Goal: Information Seeking & Learning: Learn about a topic

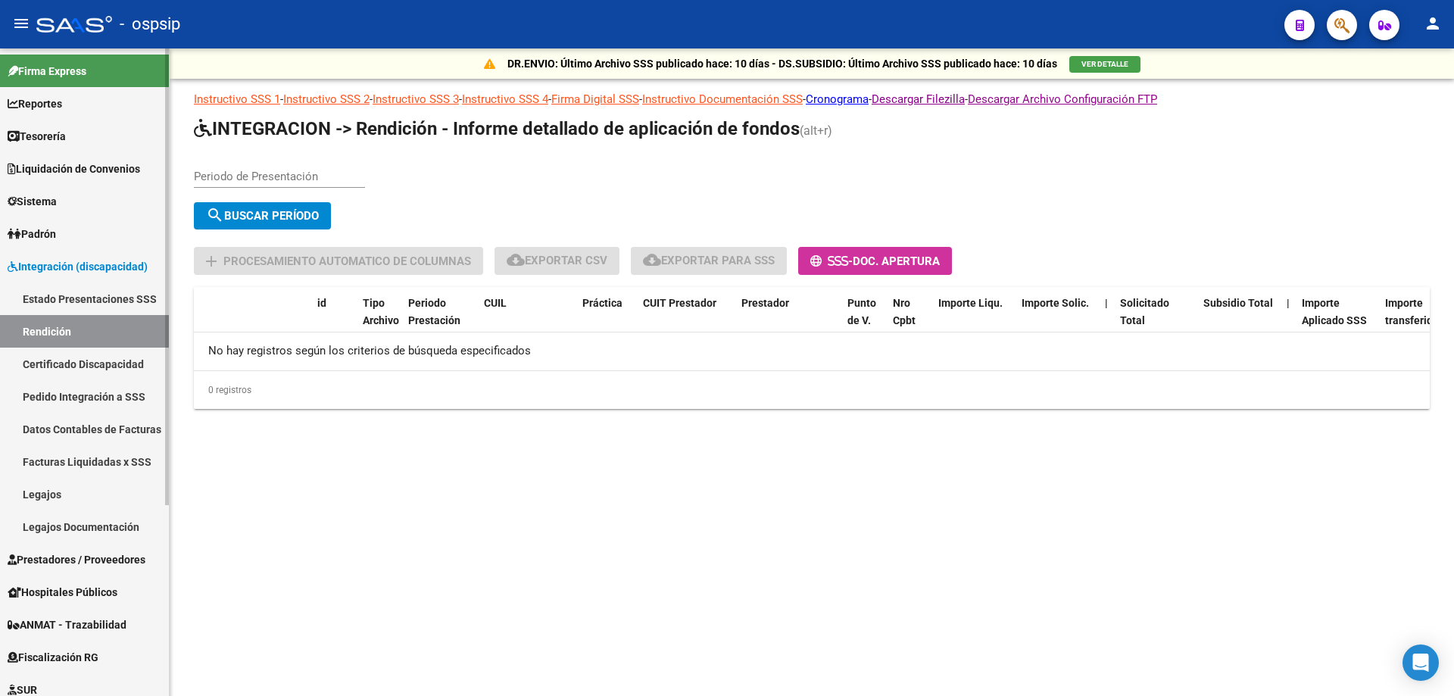
click at [52, 104] on span "Reportes" at bounding box center [35, 103] width 55 height 17
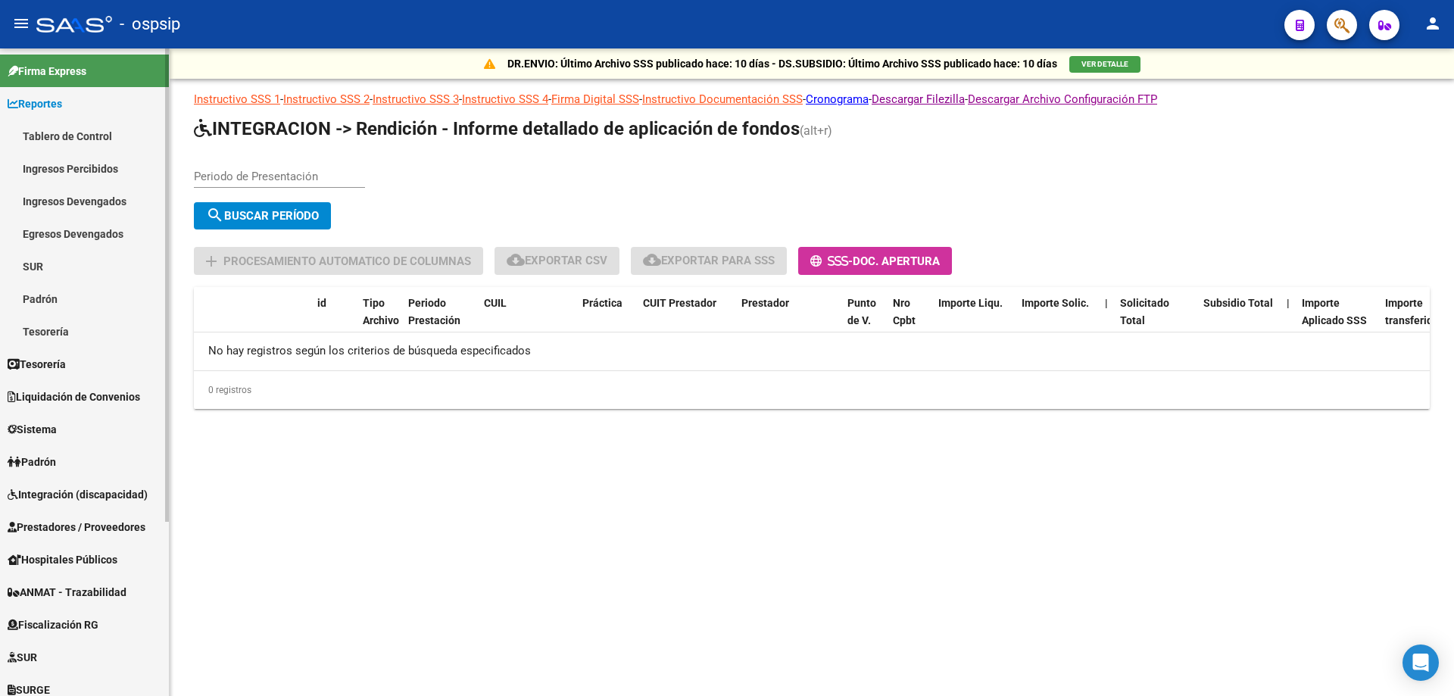
click at [67, 168] on link "Ingresos Percibidos" at bounding box center [84, 168] width 169 height 33
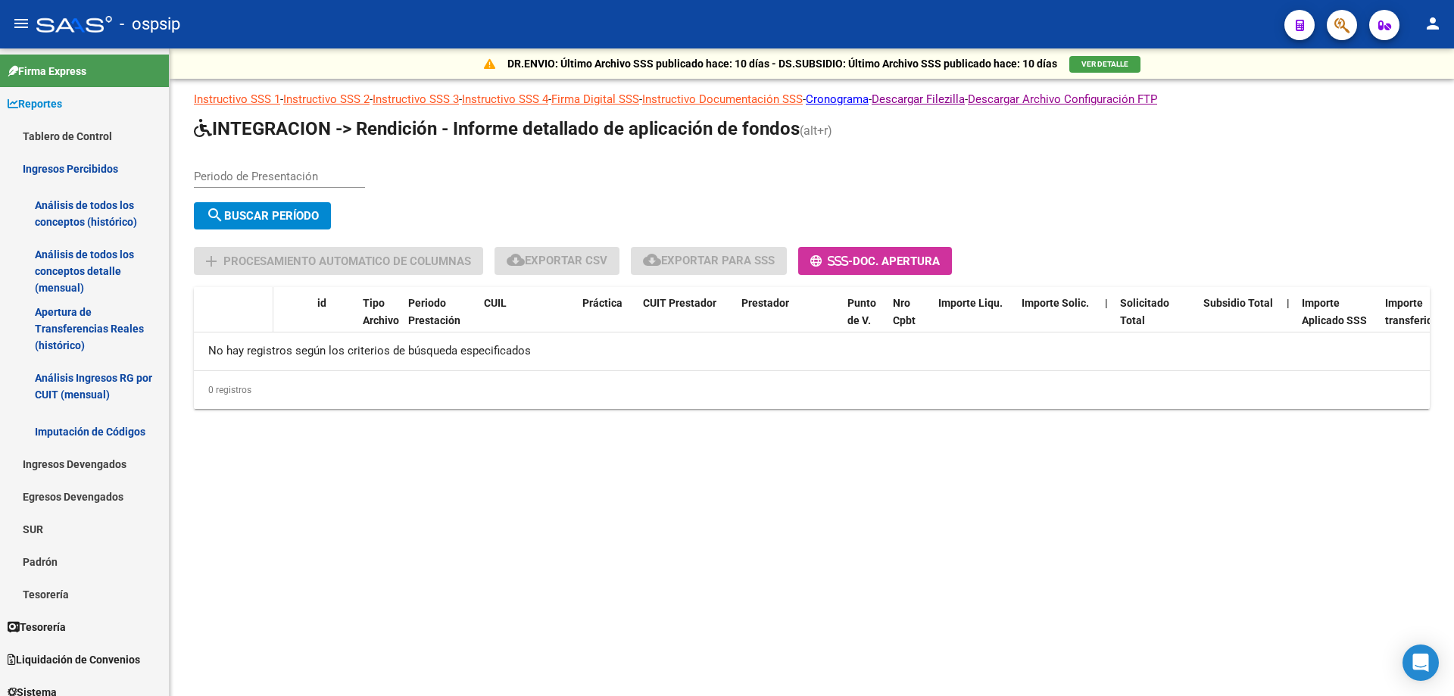
drag, startPoint x: 89, startPoint y: 270, endPoint x: 271, endPoint y: 314, distance: 187.6
click at [88, 270] on link "Análisis de todos los conceptos detalle (mensual)" at bounding box center [84, 271] width 169 height 58
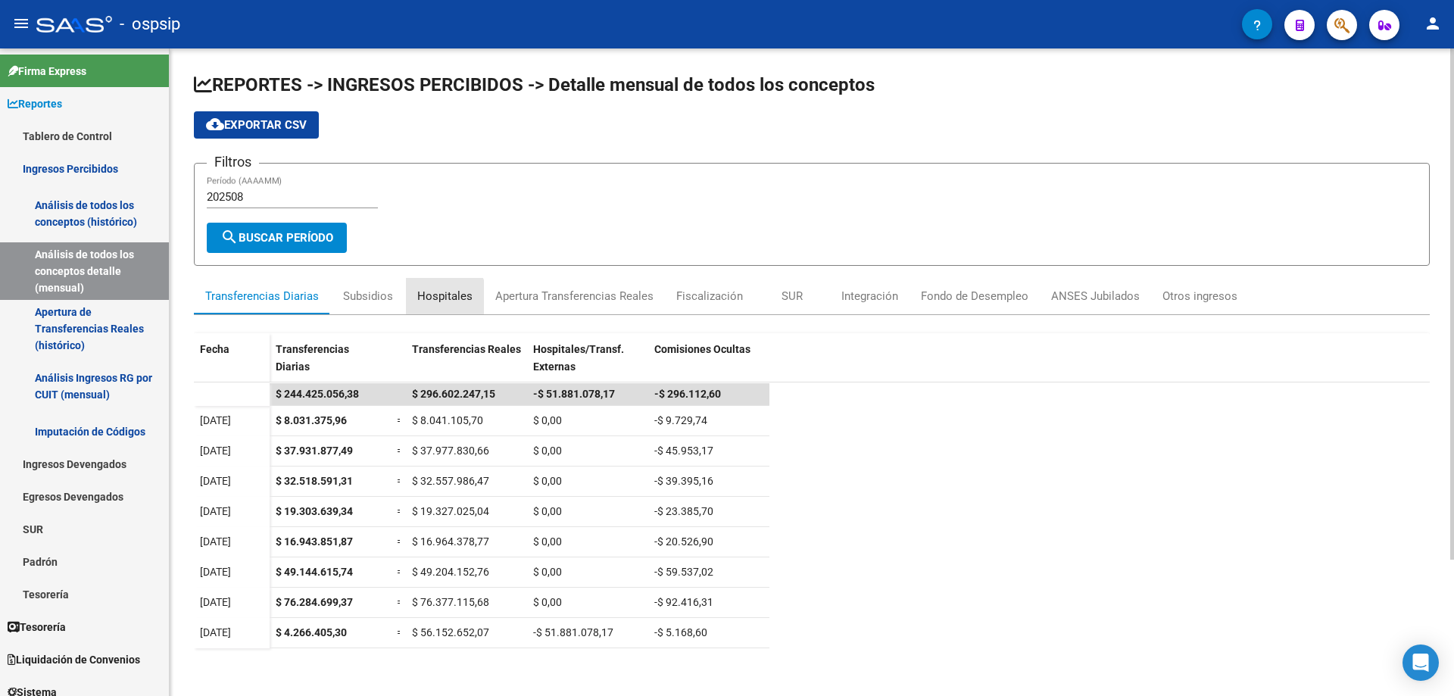
click at [440, 298] on div "Hospitales" at bounding box center [444, 296] width 55 height 17
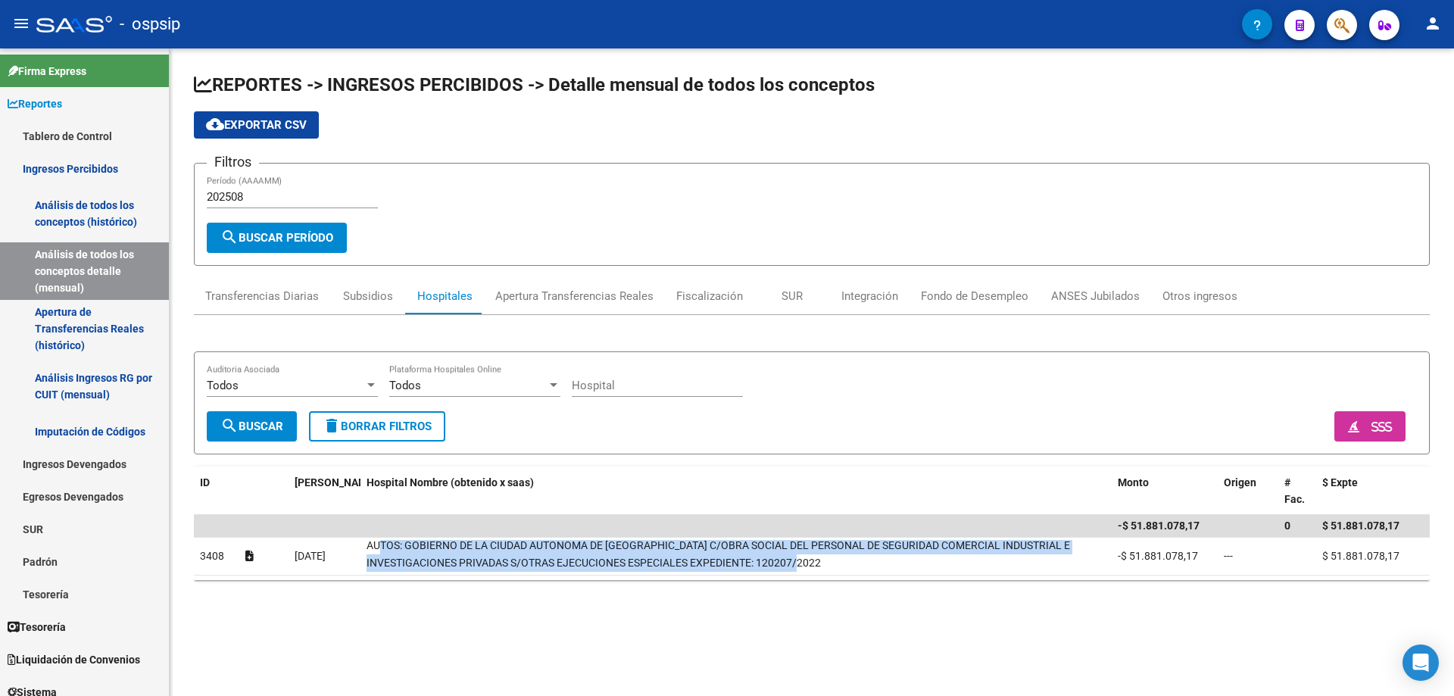
scroll to position [1, 0]
drag, startPoint x: 371, startPoint y: 551, endPoint x: 1116, endPoint y: 576, distance: 745.0
click at [1116, 576] on datatable-selection "-$ 51.881.078,17 0 $ 51.881.078,17 3408 [DATE] AUTOS: GOBIERNO DE LA CIUDAD AUT…" at bounding box center [812, 572] width 1236 height 14
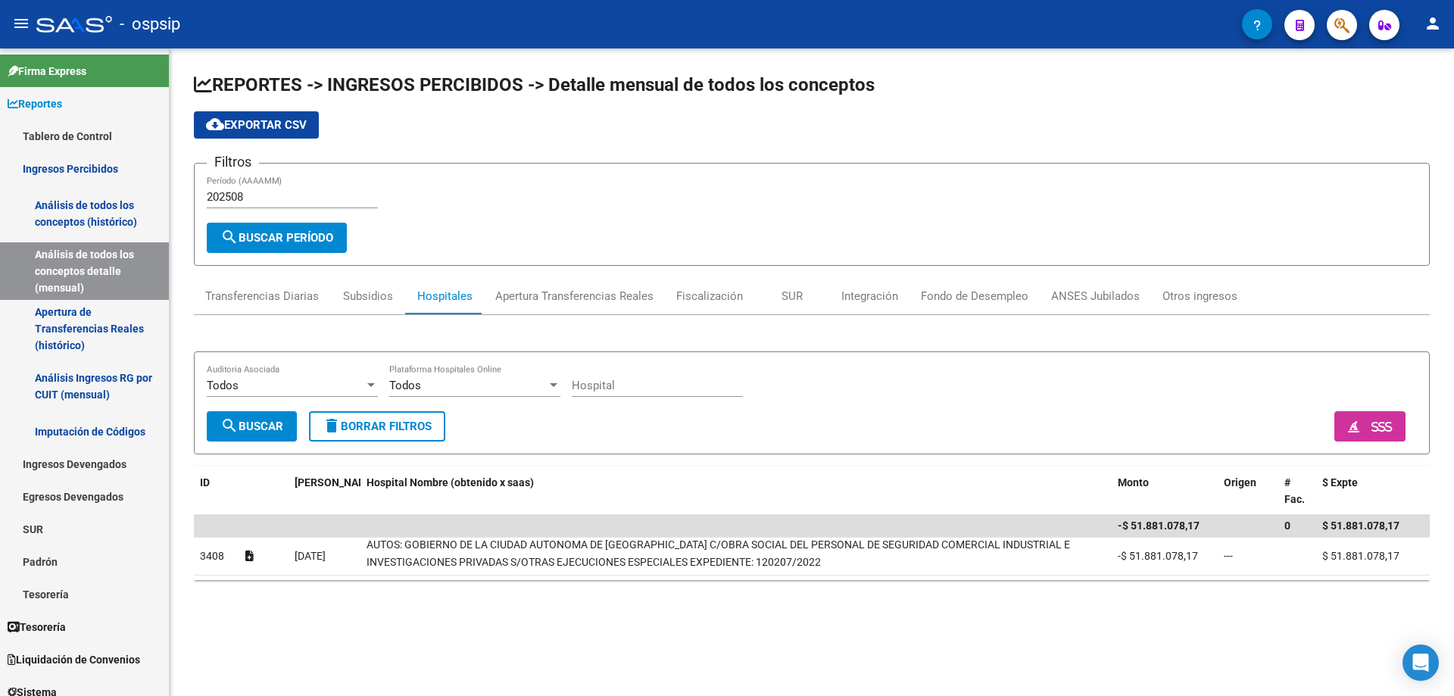
click at [695, 617] on div "REPORTES -> INGRESOS PERCIBIDOS -> Detalle mensual de todos los conceptos cloud…" at bounding box center [812, 338] width 1285 height 580
click at [293, 305] on div "Transferencias Diarias" at bounding box center [262, 296] width 136 height 36
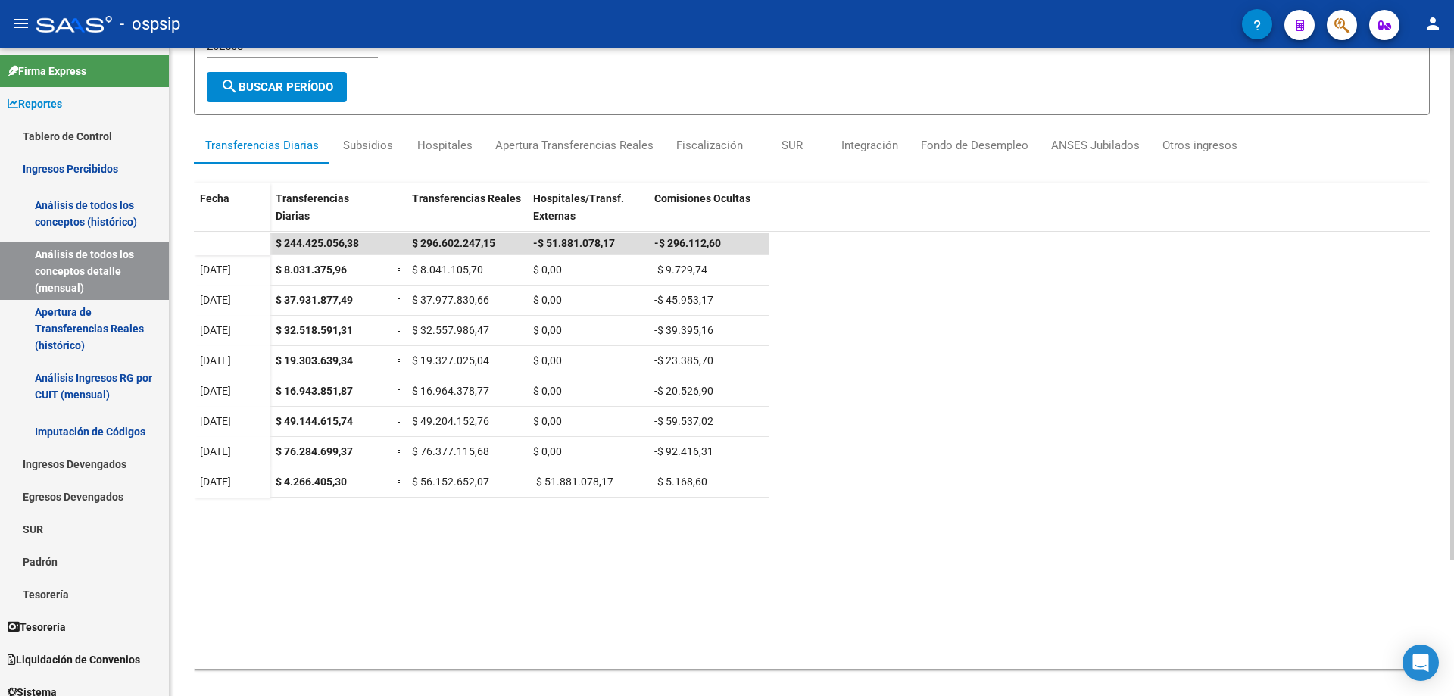
scroll to position [151, 0]
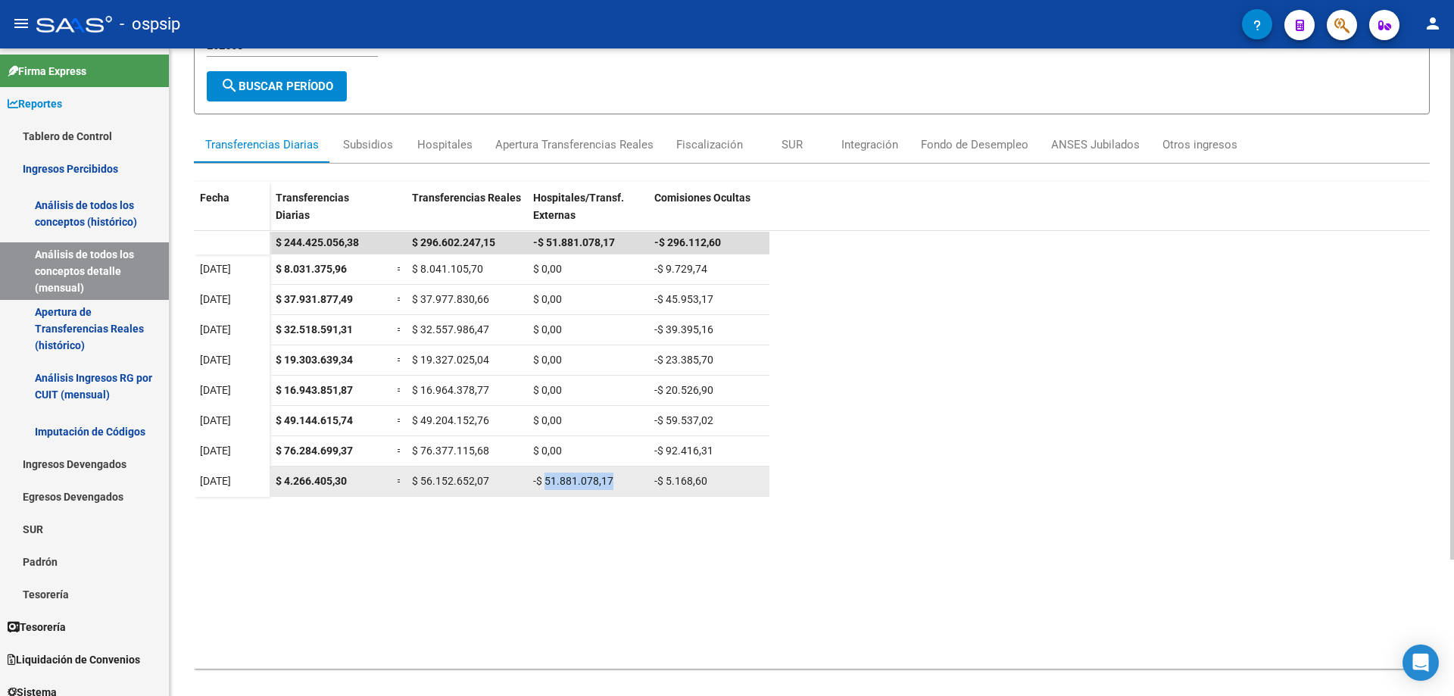
drag, startPoint x: 546, startPoint y: 483, endPoint x: 652, endPoint y: 472, distance: 106.6
click at [652, 472] on div "$ 4.266.405,30 = $ 56.152.652,07 -$ 51.881.078,17 -$ 5.168,60" at bounding box center [520, 482] width 500 height 30
click at [623, 504] on datatable-body "$ 244.425.056,38 $ 296.602.247,15 -$ 51.881.078,17 -$ 296.112,60 [DATE] $ 8.031…" at bounding box center [812, 450] width 1236 height 438
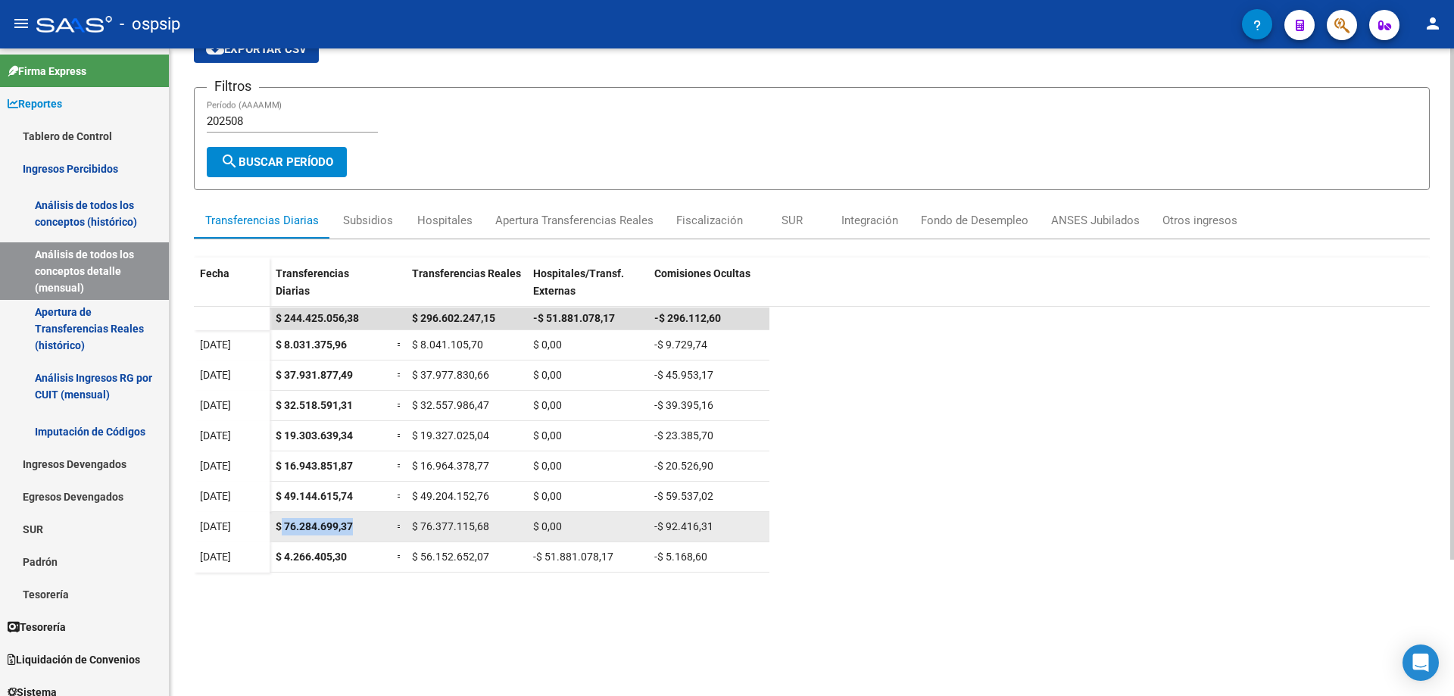
drag, startPoint x: 283, startPoint y: 527, endPoint x: 374, endPoint y: 520, distance: 91.9
click at [374, 520] on div "$ 76.284.699,37" at bounding box center [330, 526] width 109 height 17
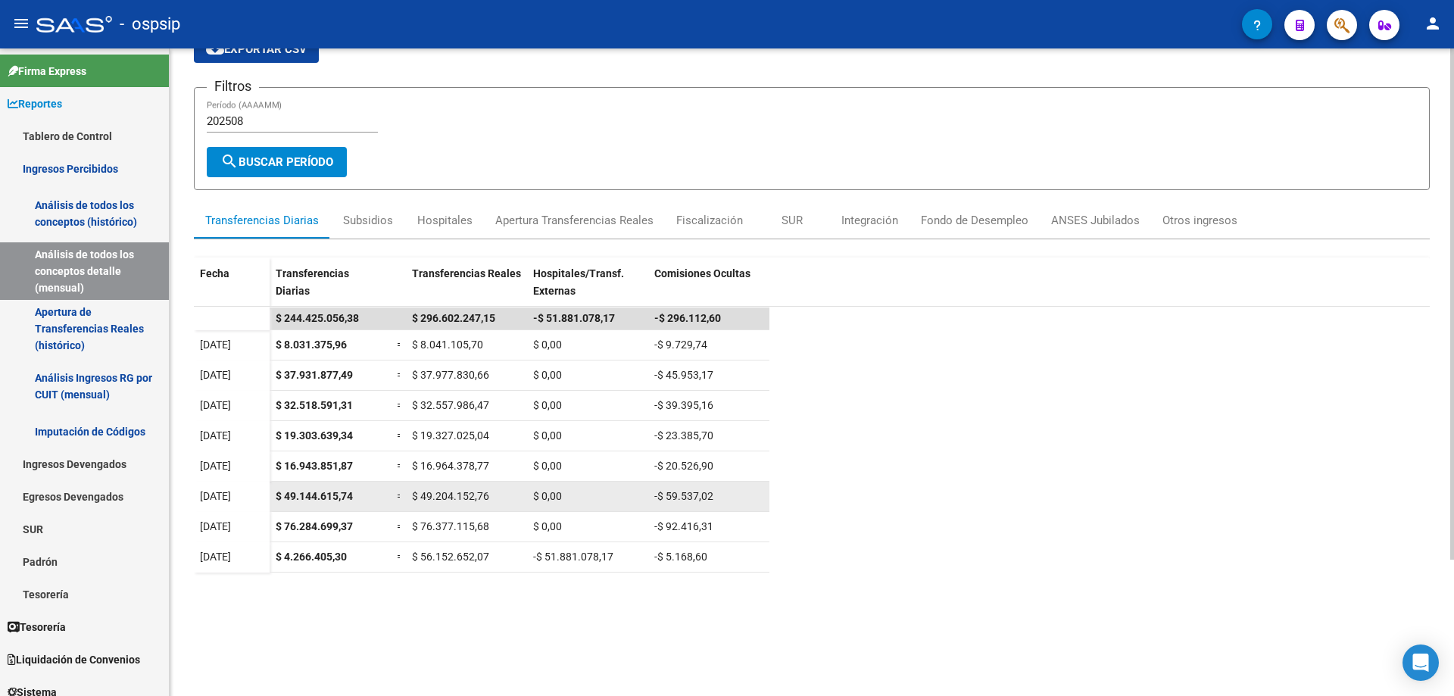
click at [284, 495] on span "$ 49.144.615,74" at bounding box center [314, 496] width 77 height 12
drag, startPoint x: 289, startPoint y: 496, endPoint x: 398, endPoint y: 498, distance: 109.1
click at [398, 498] on div "$ 49.144.615,74 = $ 49.204.152,76 $ 0,00 -$ 59.537,02" at bounding box center [520, 497] width 500 height 30
click at [283, 492] on span "$ 49.144.615,74" at bounding box center [314, 496] width 77 height 12
drag, startPoint x: 285, startPoint y: 493, endPoint x: 376, endPoint y: 497, distance: 91.7
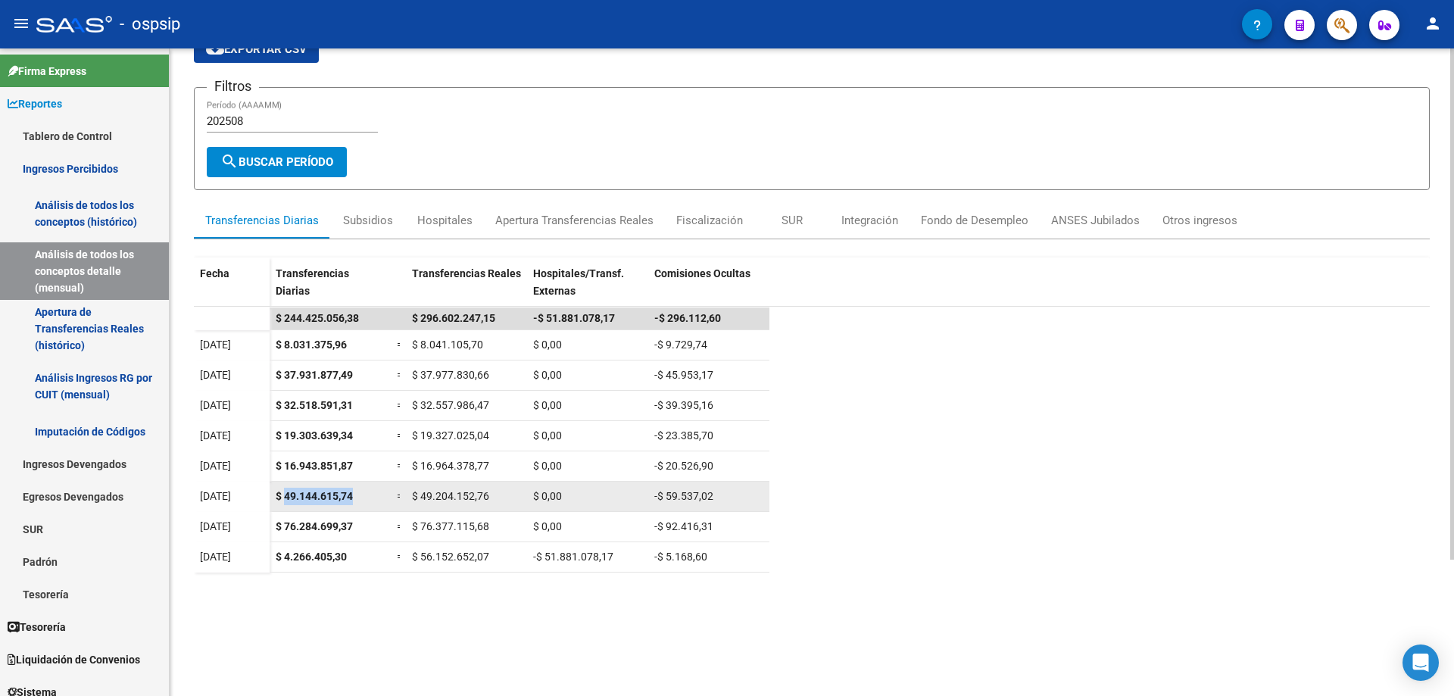
click at [376, 497] on div "$ 49.144.615,74" at bounding box center [330, 496] width 109 height 17
